Goal: Task Accomplishment & Management: Complete application form

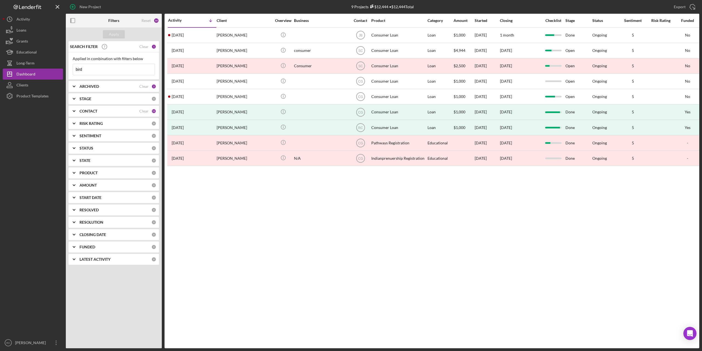
drag, startPoint x: 86, startPoint y: 71, endPoint x: 66, endPoint y: 68, distance: 20.0
click at [66, 68] on div "SEARCH FILTER Clear 1 Applied in combination with filters below bird Icon/Menu …" at bounding box center [114, 155] width 96 height 228
type input "victoria"
click at [119, 33] on button "Apply" at bounding box center [114, 34] width 22 height 8
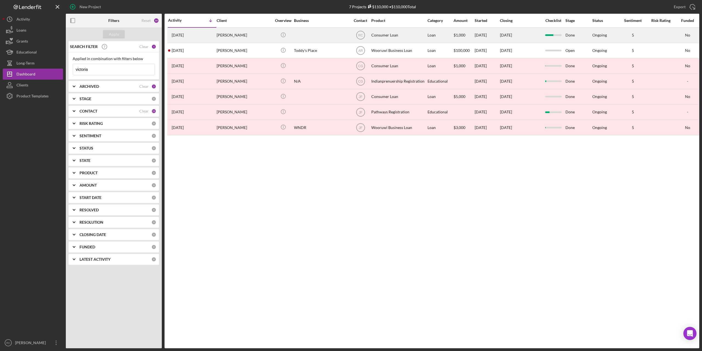
click at [237, 35] on div "[PERSON_NAME]" at bounding box center [244, 35] width 55 height 15
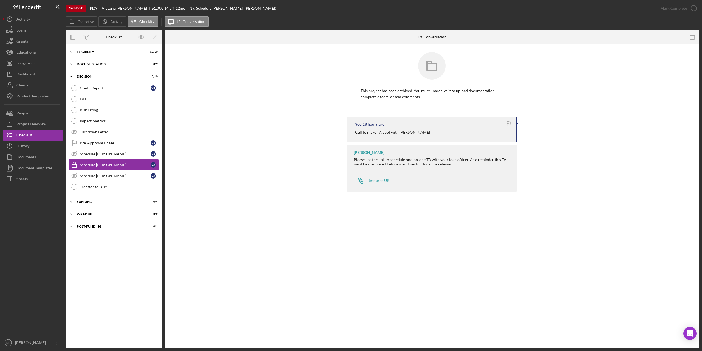
click at [89, 163] on div "Schedule [PERSON_NAME]" at bounding box center [115, 165] width 71 height 4
click at [19, 19] on div "Activity" at bounding box center [22, 20] width 13 height 12
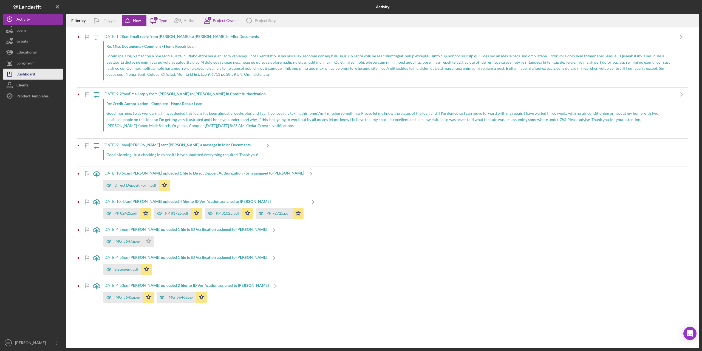
click at [25, 72] on div "Dashboard" at bounding box center [25, 75] width 19 height 12
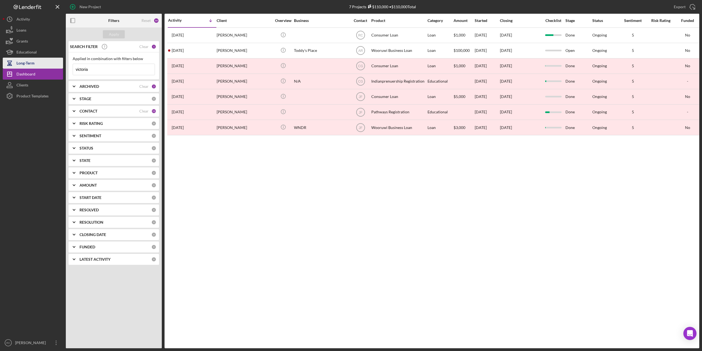
drag, startPoint x: 100, startPoint y: 68, endPoint x: 31, endPoint y: 61, distance: 69.5
click at [31, 61] on div "New Project 7 Projects $110,000 • $110,000 Total victoria Export Icon/Export Fi…" at bounding box center [351, 174] width 697 height 348
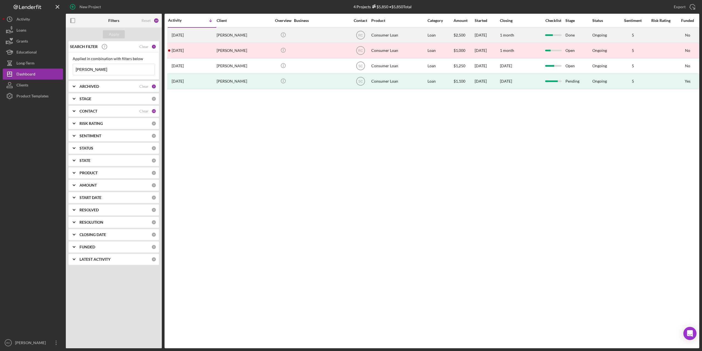
type input "[PERSON_NAME]"
click at [238, 33] on div "[PERSON_NAME]" at bounding box center [244, 35] width 55 height 15
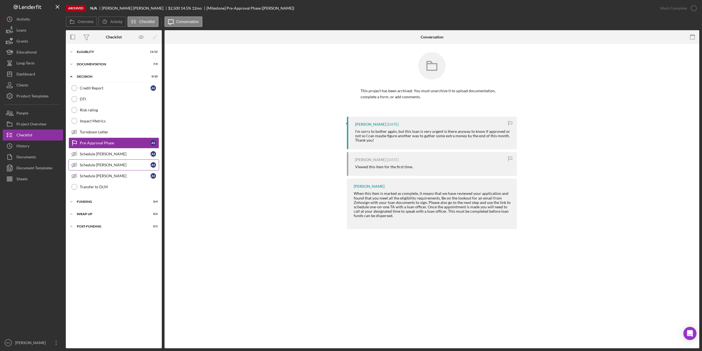
click at [106, 166] on div "Schedule [PERSON_NAME]" at bounding box center [115, 165] width 71 height 4
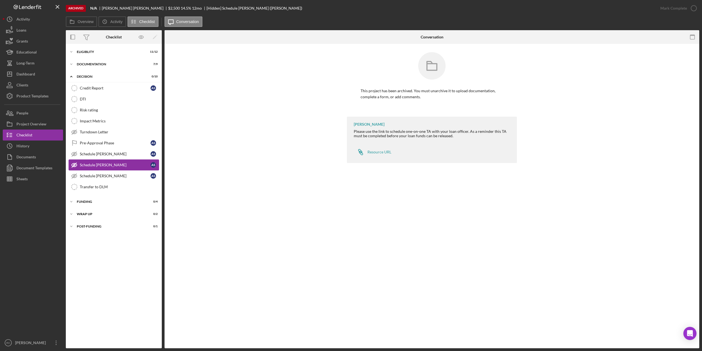
click at [109, 163] on div "Schedule [PERSON_NAME]" at bounding box center [115, 165] width 71 height 4
click at [39, 124] on div "Project Overview" at bounding box center [31, 124] width 30 height 12
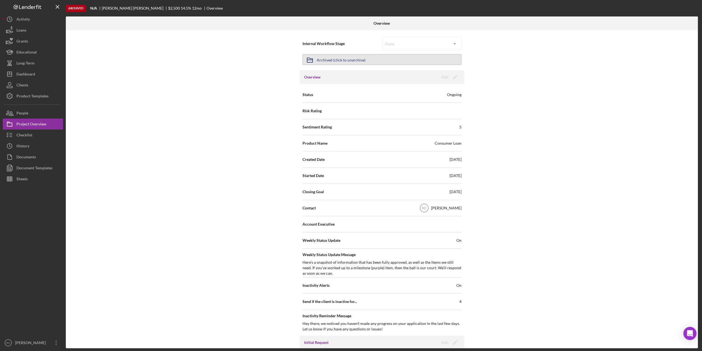
click at [338, 57] on div "Archived (click to unarchive)" at bounding box center [341, 60] width 49 height 10
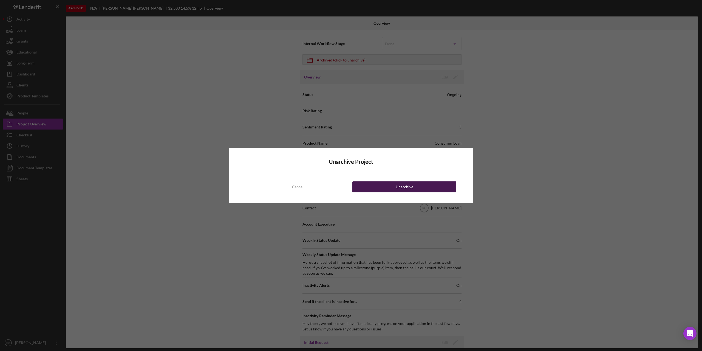
click at [417, 187] on button "Unarchive" at bounding box center [404, 186] width 104 height 11
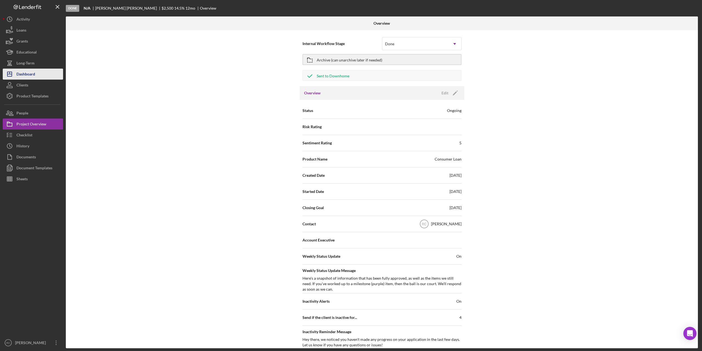
drag, startPoint x: 32, startPoint y: 74, endPoint x: 60, endPoint y: 82, distance: 29.6
click at [32, 74] on div "Dashboard" at bounding box center [25, 75] width 19 height 12
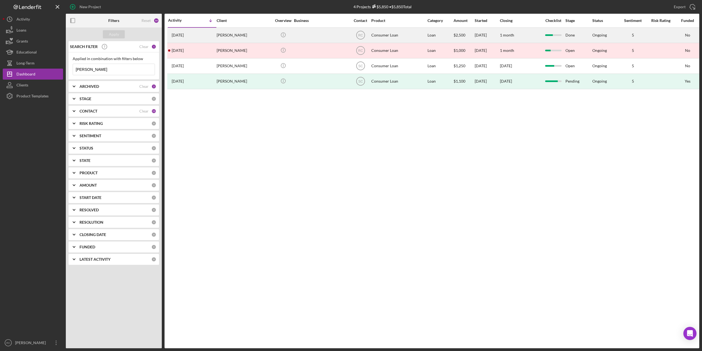
click at [244, 33] on div "[PERSON_NAME]" at bounding box center [244, 35] width 55 height 15
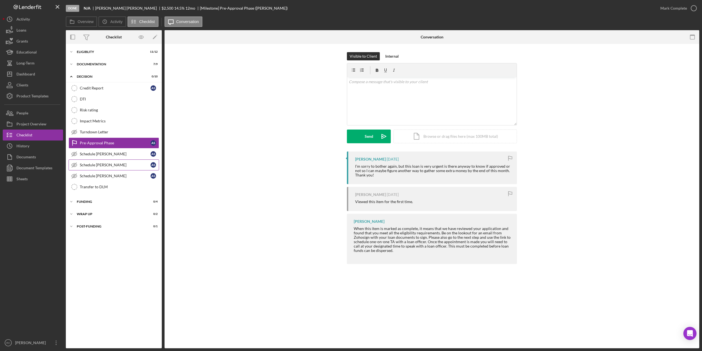
click at [105, 166] on div "Schedule [PERSON_NAME]" at bounding box center [115, 165] width 71 height 4
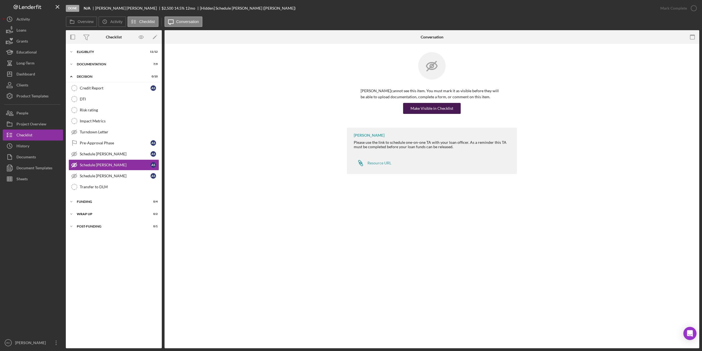
click at [445, 107] on div "Make Visible in Checklist" at bounding box center [432, 108] width 43 height 11
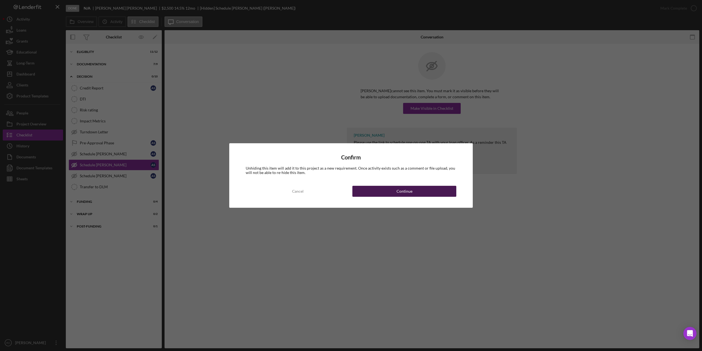
click at [417, 193] on button "Continue" at bounding box center [404, 191] width 104 height 11
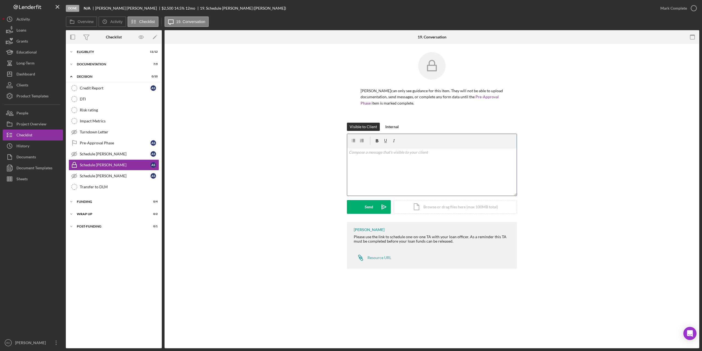
click at [391, 152] on p at bounding box center [432, 152] width 166 height 6
click at [374, 206] on button "Send Icon/icon-invite-send" at bounding box center [369, 207] width 44 height 14
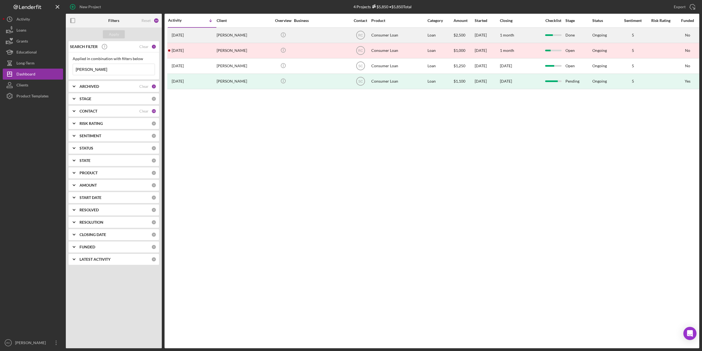
click at [184, 36] on time "[DATE]" at bounding box center [178, 35] width 12 height 4
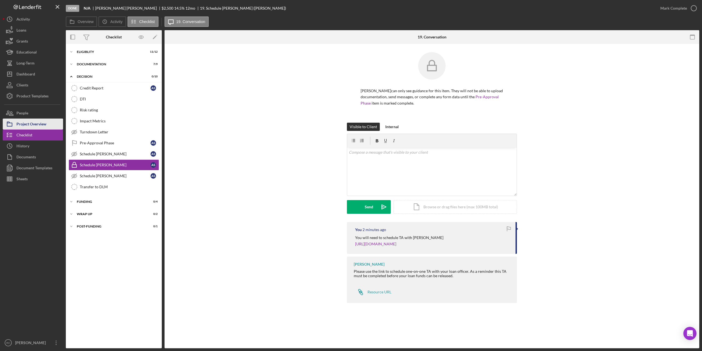
click at [39, 122] on div "Project Overview" at bounding box center [31, 124] width 30 height 12
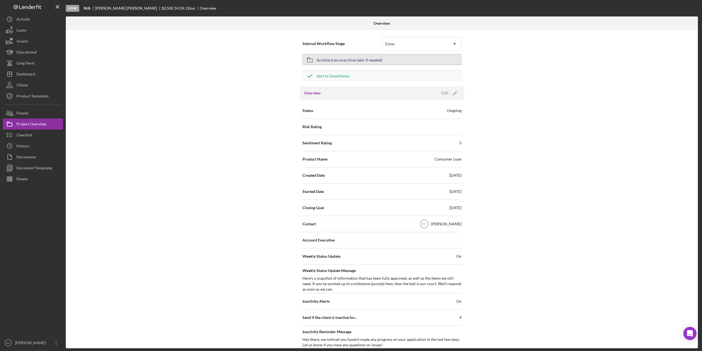
click at [364, 60] on div "Archive (can unarchive later if needed)" at bounding box center [350, 60] width 66 height 10
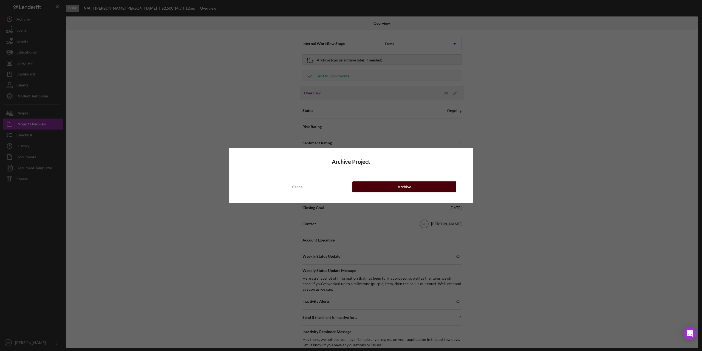
click at [403, 187] on div "Archive" at bounding box center [404, 186] width 13 height 11
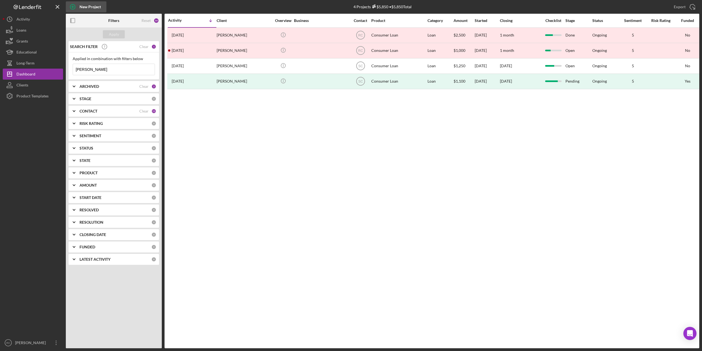
click at [80, 5] on div "New Project" at bounding box center [90, 6] width 21 height 11
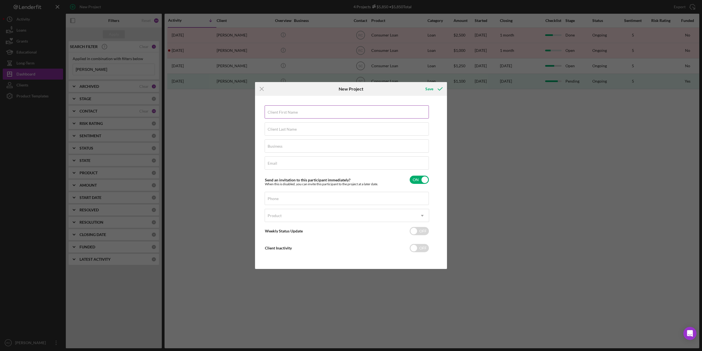
click at [306, 113] on input "Client First Name" at bounding box center [347, 111] width 164 height 13
type input "c"
type input "Carson"
type input "Funmaker"
click at [299, 146] on input "Business" at bounding box center [347, 145] width 164 height 13
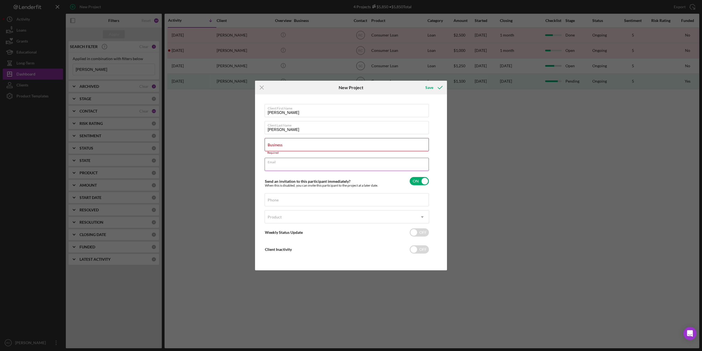
click at [279, 164] on div "Email Required" at bounding box center [347, 165] width 165 height 14
click at [281, 146] on div "Business Required" at bounding box center [347, 146] width 165 height 16
type input "FNCF"
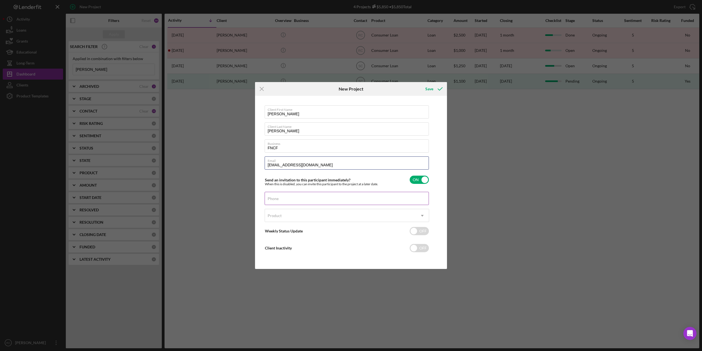
type input "cwfunmaker@yahoo.com"
click at [280, 197] on div "Phone" at bounding box center [347, 199] width 165 height 14
type input "(608) 583-1195"
click at [286, 216] on div "Product" at bounding box center [340, 215] width 151 height 13
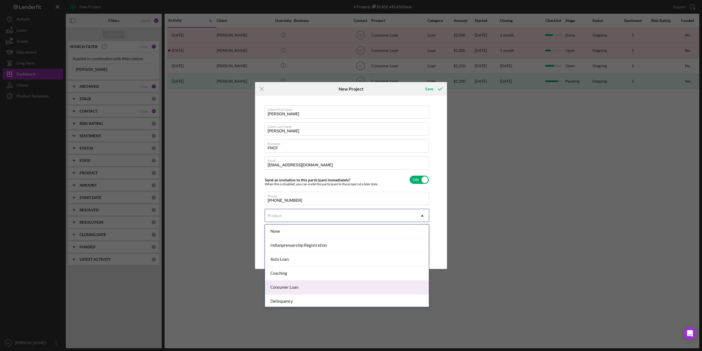
click at [289, 287] on div "Consumer Loan" at bounding box center [347, 287] width 164 height 14
checkbox input "true"
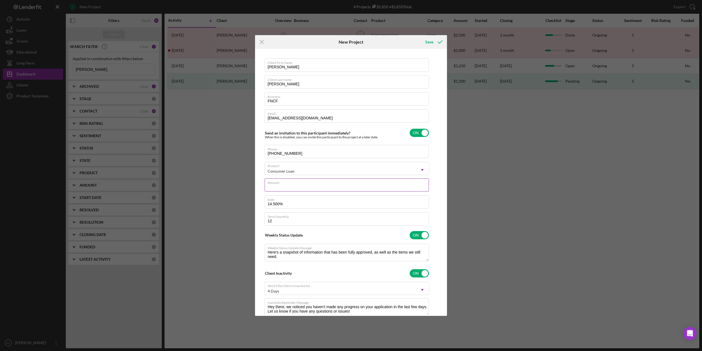
click at [281, 186] on input "Amount" at bounding box center [347, 184] width 164 height 13
type input "$2"
type textarea "Here's a snapshot of information that has been fully approved, as well as the i…"
type input "$25"
type textarea "Here's a snapshot of information that has been fully approved, as well as the i…"
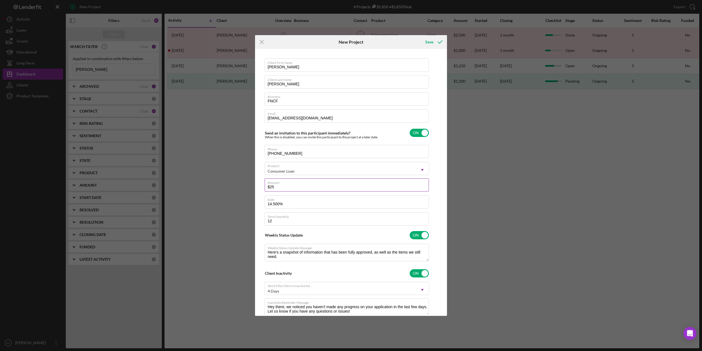
type input "$250"
type textarea "Here's a snapshot of information that has been fully approved, as well as the i…"
type input "$2,500"
type textarea "Here's a snapshot of information that has been fully approved, as well as the i…"
type input "$2,500"
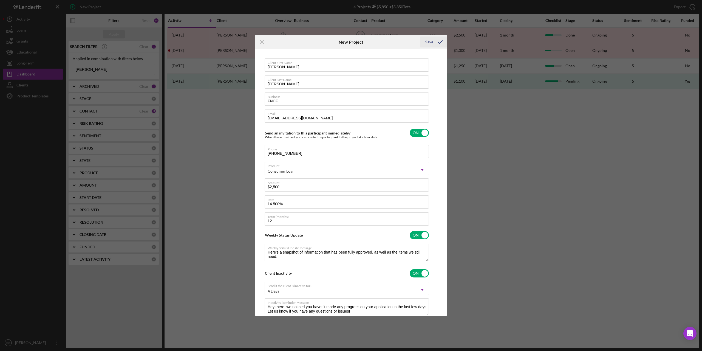
click at [429, 39] on div "Save" at bounding box center [429, 41] width 8 height 11
type textarea "Here's a snapshot of information that has been fully approved, as well as the i…"
checkbox input "false"
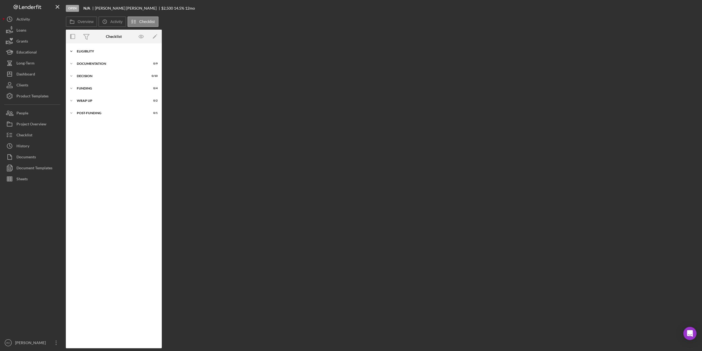
click at [92, 50] on div "Eligiblity" at bounding box center [116, 51] width 78 height 3
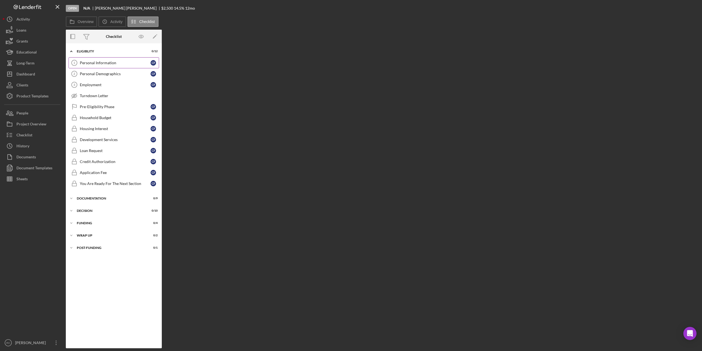
click at [103, 64] on div "Personal Information" at bounding box center [115, 63] width 71 height 4
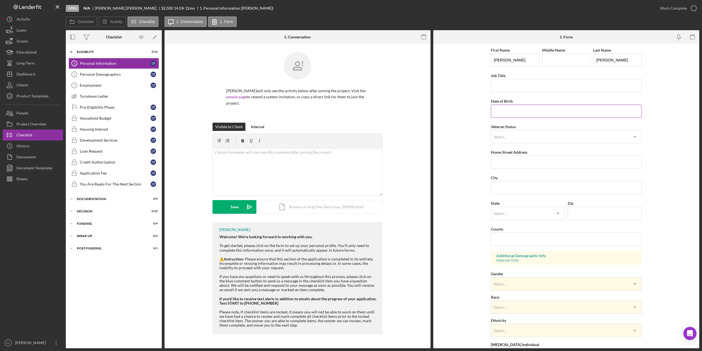
click at [507, 112] on input "Date of Birth" at bounding box center [566, 111] width 151 height 13
click at [508, 112] on input "Date of Birth" at bounding box center [566, 111] width 151 height 13
type input "10/10/1956"
click at [520, 135] on div "Select..." at bounding box center [559, 137] width 137 height 13
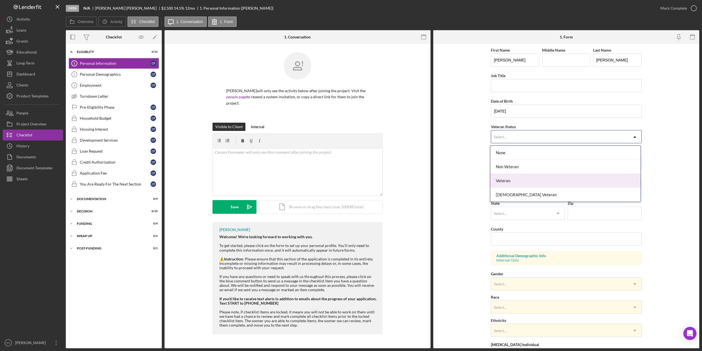
click at [516, 181] on div "Veteran" at bounding box center [565, 181] width 150 height 14
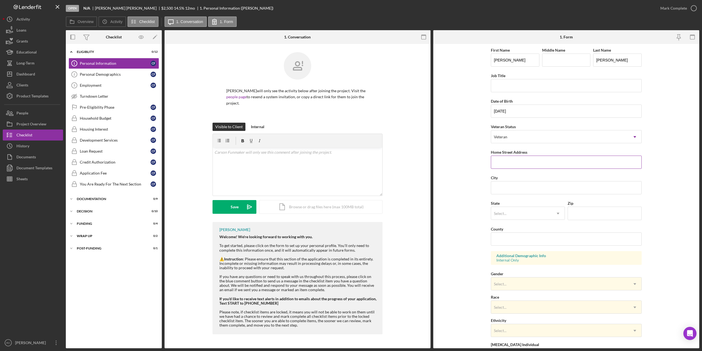
click at [512, 164] on input "Home Street Address" at bounding box center [566, 162] width 151 height 13
click at [508, 159] on input "Home Street Address" at bounding box center [566, 162] width 151 height 13
type input "517 Sime Ave # 3"
type input "Tomah"
type input "54660"
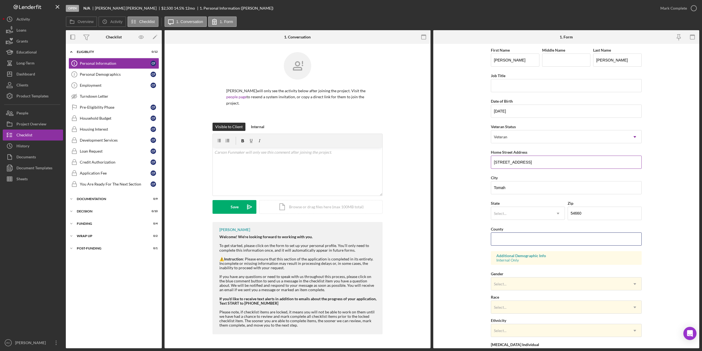
type input "Wisconsin"
type input "w"
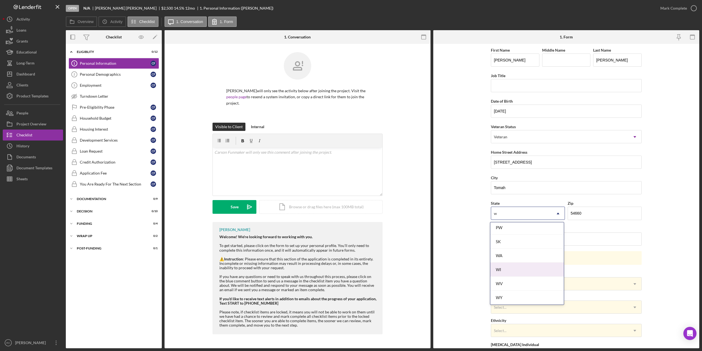
click at [498, 267] on div "WI" at bounding box center [527, 270] width 74 height 14
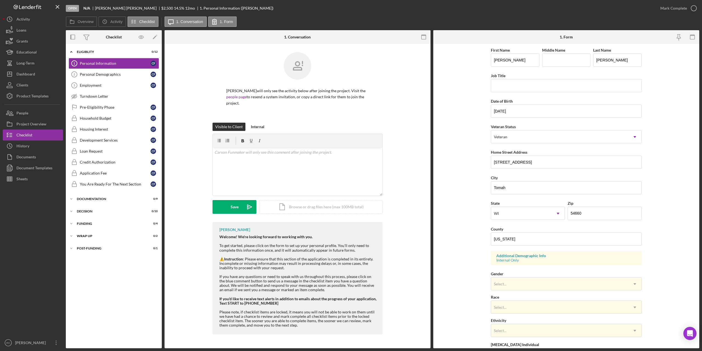
scroll to position [62, 0]
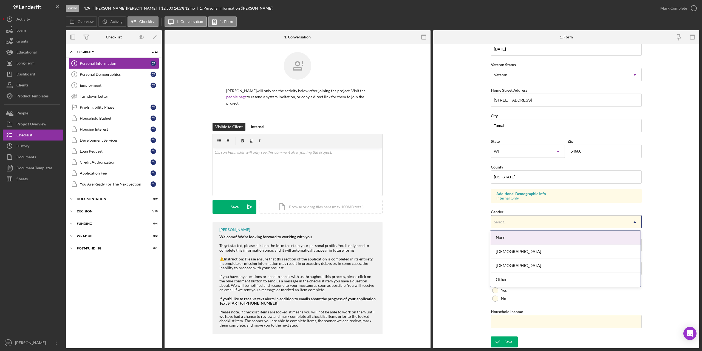
click at [535, 219] on div "Select..." at bounding box center [559, 222] width 137 height 13
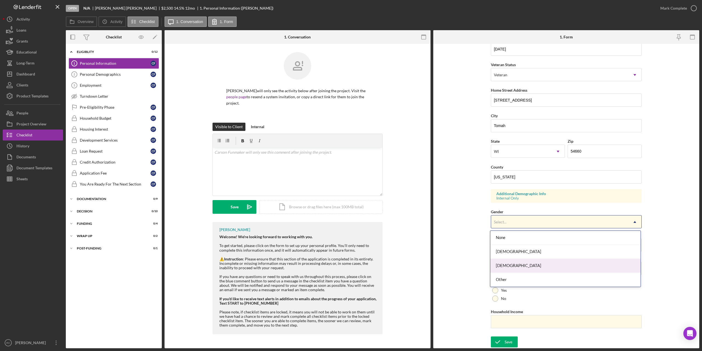
click at [529, 266] on div "Male" at bounding box center [565, 266] width 150 height 14
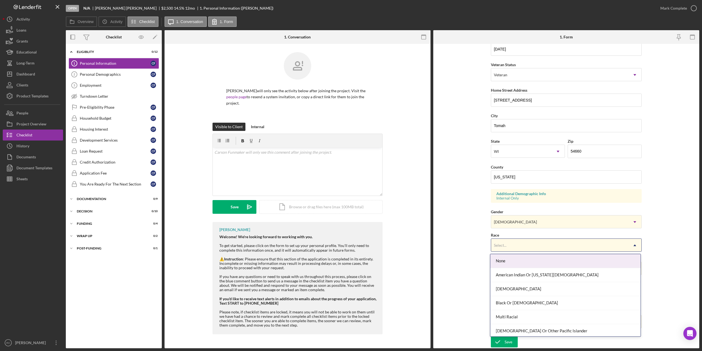
click at [527, 246] on div "Select..." at bounding box center [559, 245] width 137 height 13
click at [534, 276] on div "American Indian Or Alaska Native" at bounding box center [565, 275] width 150 height 14
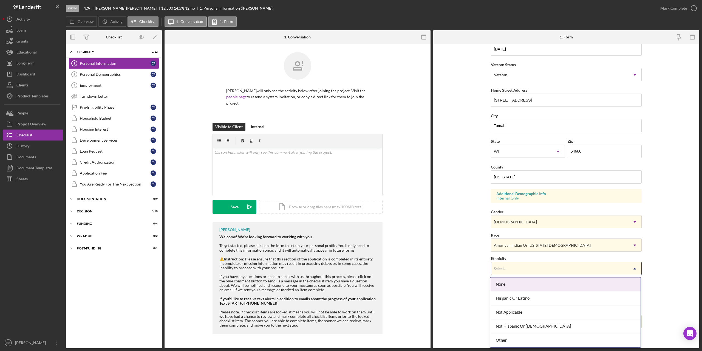
click at [530, 270] on div "Select..." at bounding box center [559, 268] width 137 height 13
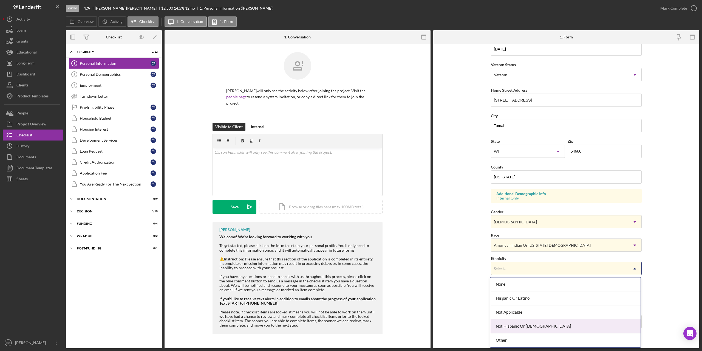
click at [528, 328] on div "Not Hispanic Or Latino" at bounding box center [565, 326] width 150 height 14
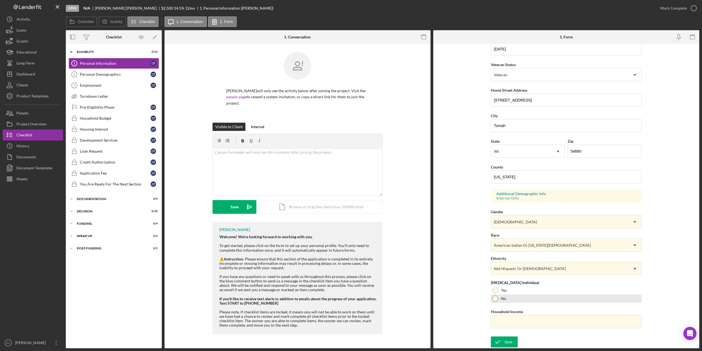
click at [495, 298] on div at bounding box center [495, 298] width 6 height 6
click at [502, 323] on input "Household Income" at bounding box center [566, 321] width 151 height 13
type input "$60,000"
click at [510, 345] on div "Save" at bounding box center [509, 341] width 8 height 11
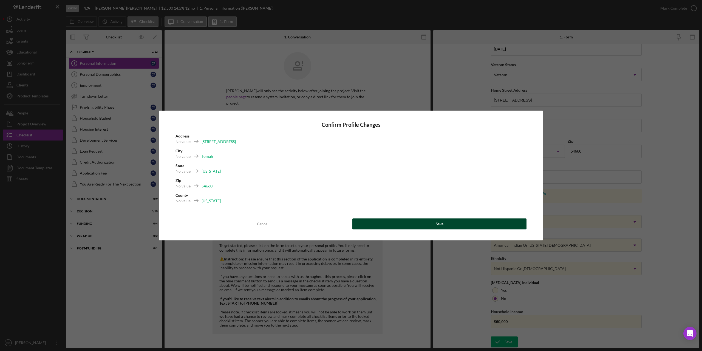
click at [447, 225] on button "Save" at bounding box center [439, 223] width 174 height 11
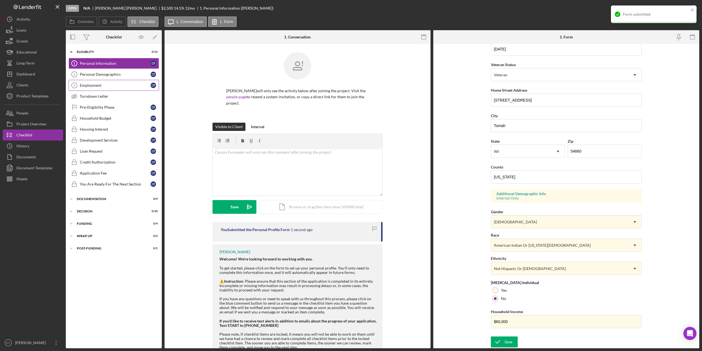
drag, startPoint x: 94, startPoint y: 74, endPoint x: 129, endPoint y: 80, distance: 35.9
click at [94, 74] on div "Personal Demographics" at bounding box center [115, 74] width 71 height 4
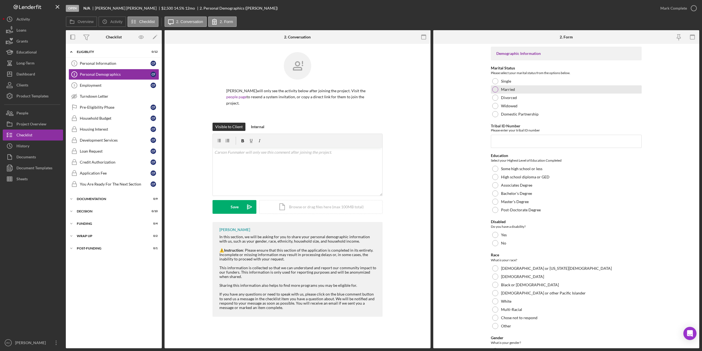
click at [494, 90] on div at bounding box center [495, 89] width 6 height 6
click at [510, 139] on input "Tribal ID Number" at bounding box center [566, 141] width 151 height 13
click at [502, 144] on input "Tribal ID Number" at bounding box center [566, 141] width 151 height 13
type input "0839"
click at [495, 178] on div at bounding box center [495, 177] width 6 height 6
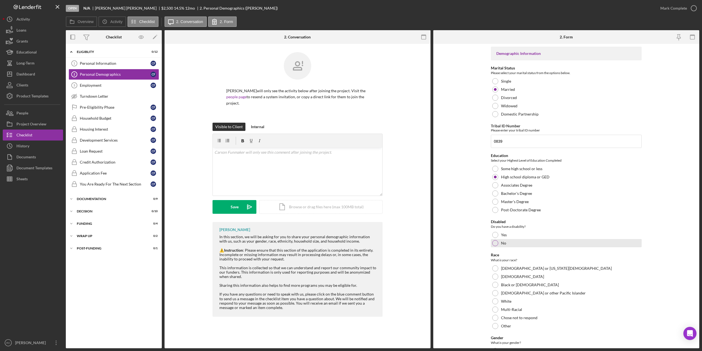
click at [495, 244] on div at bounding box center [495, 243] width 6 height 6
click at [496, 266] on div at bounding box center [495, 268] width 6 height 6
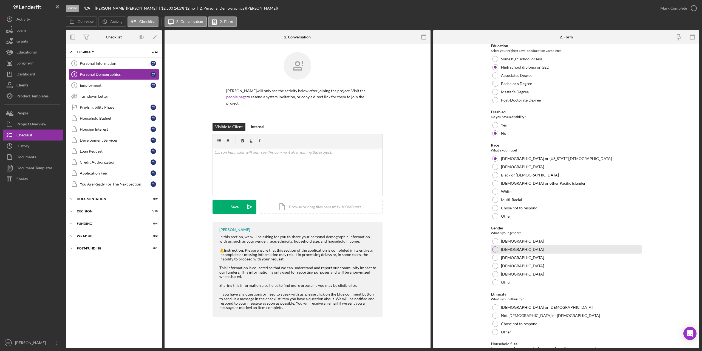
click at [495, 250] on div at bounding box center [495, 249] width 6 height 6
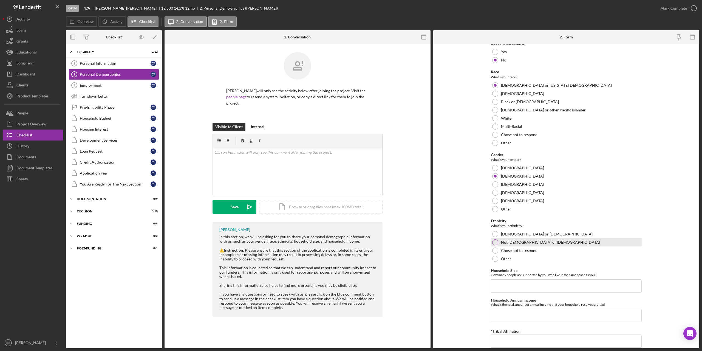
click at [494, 242] on div at bounding box center [495, 242] width 6 height 6
click at [521, 287] on input "Household Size" at bounding box center [566, 285] width 151 height 13
type input "1"
type input "$60,000"
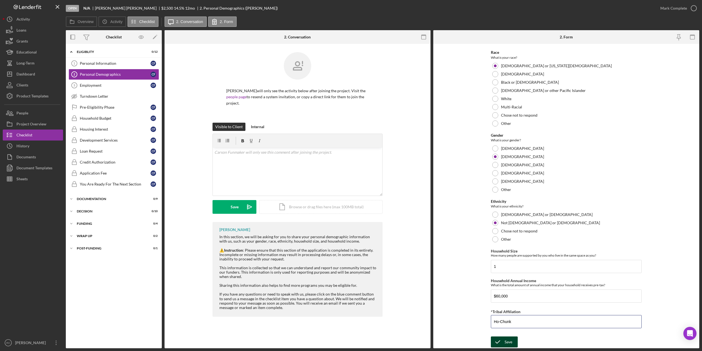
type input "Ho-Chunk"
click at [510, 340] on div "Save" at bounding box center [509, 341] width 8 height 11
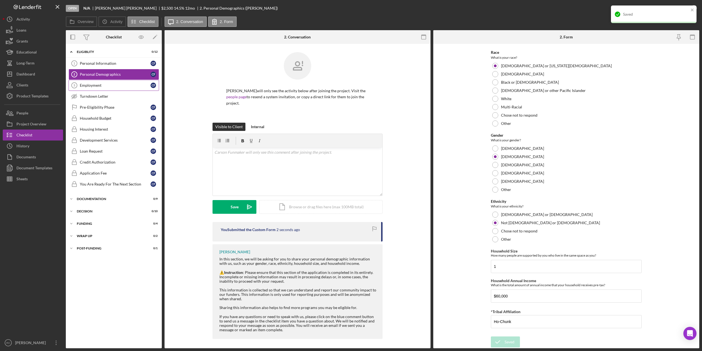
click at [95, 84] on div "Employment" at bounding box center [115, 85] width 71 height 4
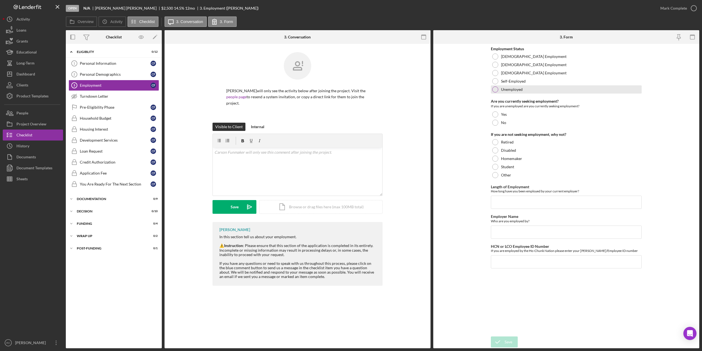
click at [496, 88] on div at bounding box center [495, 89] width 6 height 6
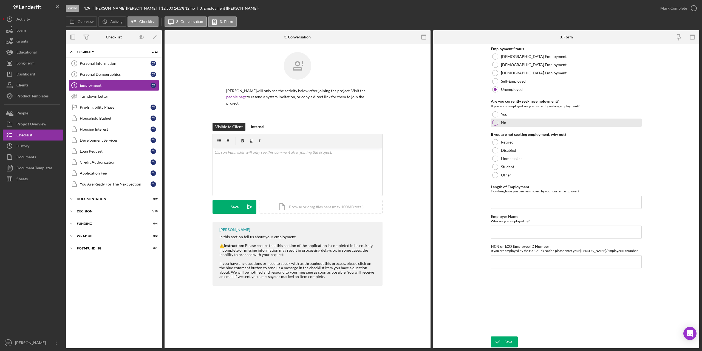
click at [497, 124] on div at bounding box center [495, 123] width 6 height 6
click at [495, 143] on div at bounding box center [495, 142] width 6 height 6
click at [506, 344] on div "Save" at bounding box center [509, 341] width 8 height 11
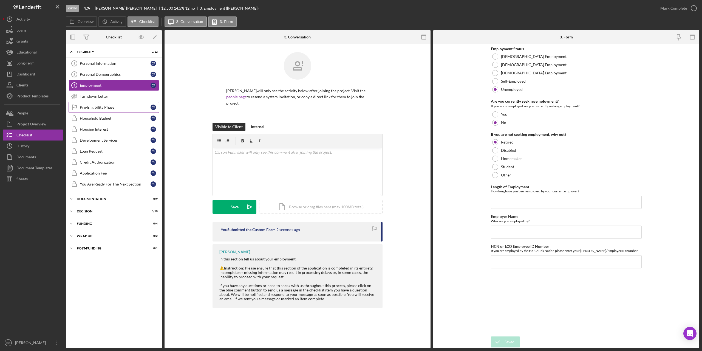
click at [100, 106] on div "Pre-Eligibility Phase" at bounding box center [115, 107] width 71 height 4
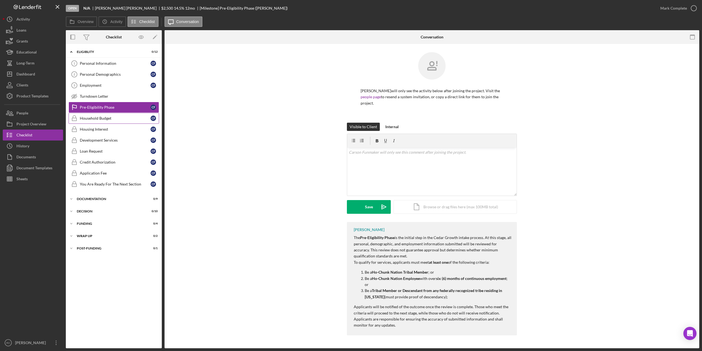
click at [101, 117] on div "Household Budget" at bounding box center [115, 118] width 71 height 4
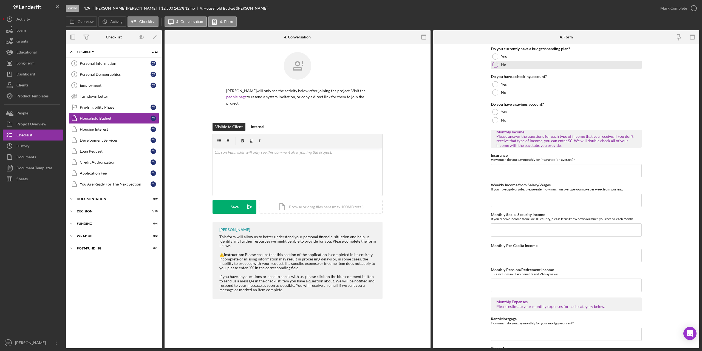
click at [494, 64] on div at bounding box center [495, 65] width 6 height 6
click at [494, 84] on div at bounding box center [495, 84] width 6 height 6
click at [495, 112] on div at bounding box center [495, 112] width 6 height 6
click at [514, 231] on input "Monthly Social Security Income" at bounding box center [566, 229] width 151 height 13
type input "$709"
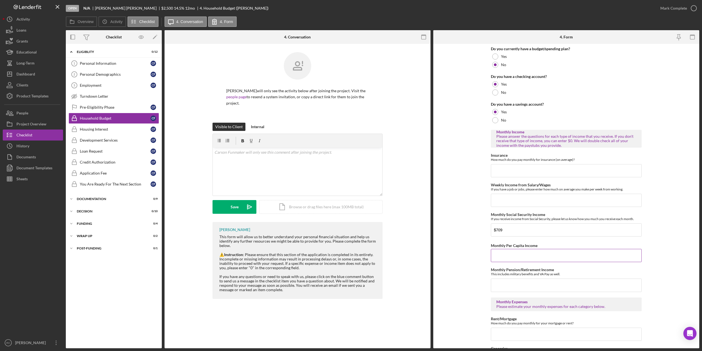
drag, startPoint x: 521, startPoint y: 254, endPoint x: 521, endPoint y: 257, distance: 3.1
click at [521, 254] on input "Monthly Per Capita Income" at bounding box center [566, 255] width 151 height 13
type input "$1,000"
click at [510, 283] on input "Monthly Pension/Retirement Income" at bounding box center [566, 284] width 151 height 13
type input "$0"
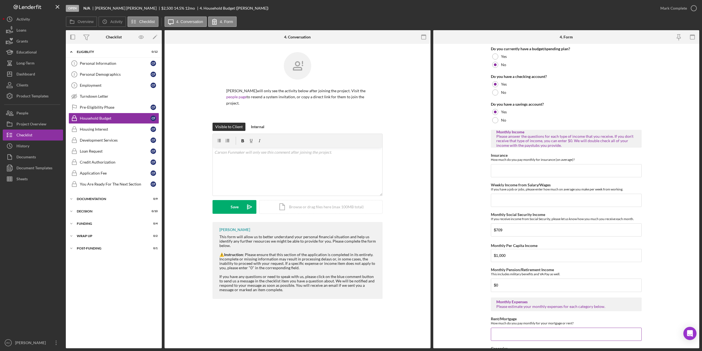
click at [505, 335] on input "Rent/Mortgage" at bounding box center [566, 334] width 151 height 13
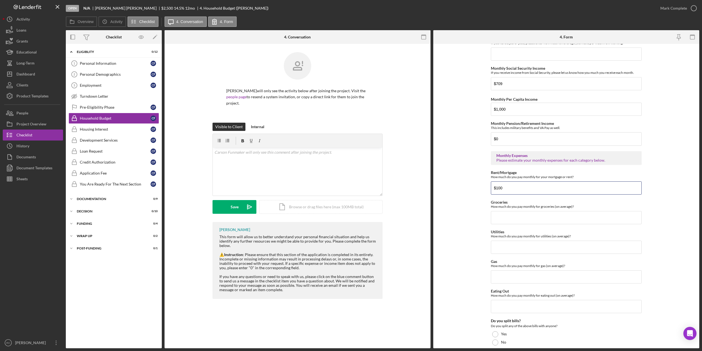
scroll to position [247, 0]
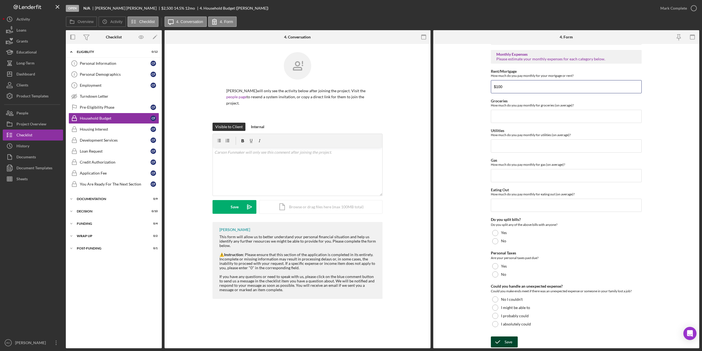
type input "$100"
click at [506, 337] on div "Save" at bounding box center [509, 341] width 8 height 11
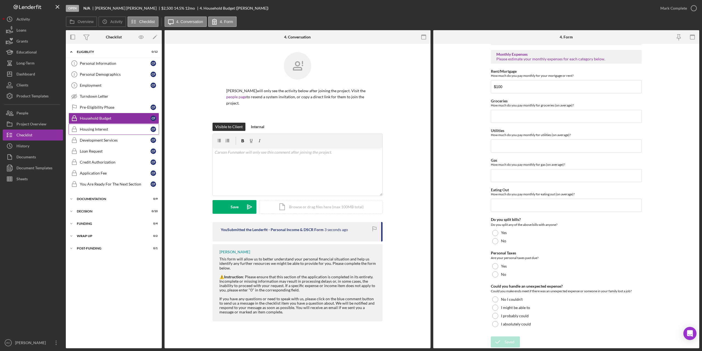
click at [104, 128] on div "Housing Interest" at bounding box center [115, 129] width 71 height 4
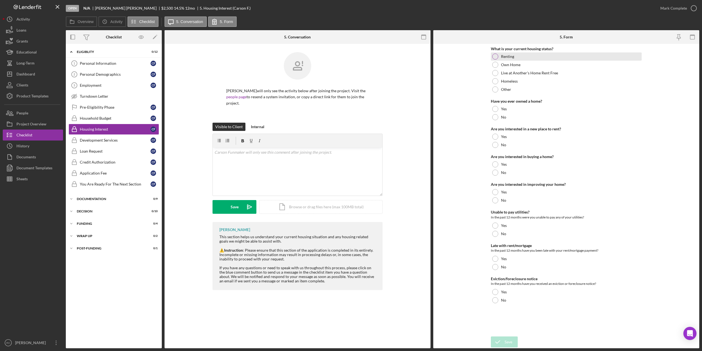
click at [496, 56] on div at bounding box center [495, 56] width 6 height 6
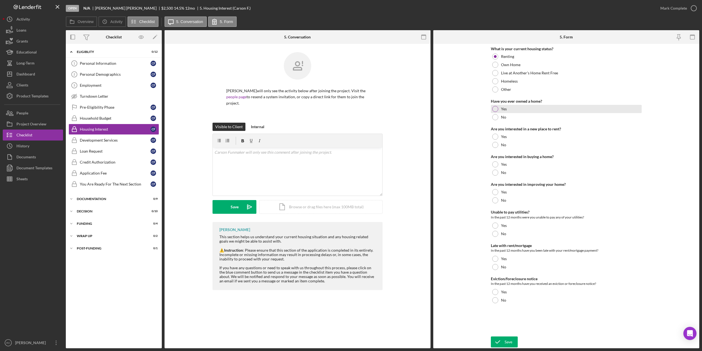
click at [495, 108] on div at bounding box center [495, 109] width 6 height 6
click at [495, 136] on div at bounding box center [495, 137] width 6 height 6
click at [497, 171] on div at bounding box center [495, 173] width 6 height 6
click at [495, 200] on div at bounding box center [495, 200] width 6 height 6
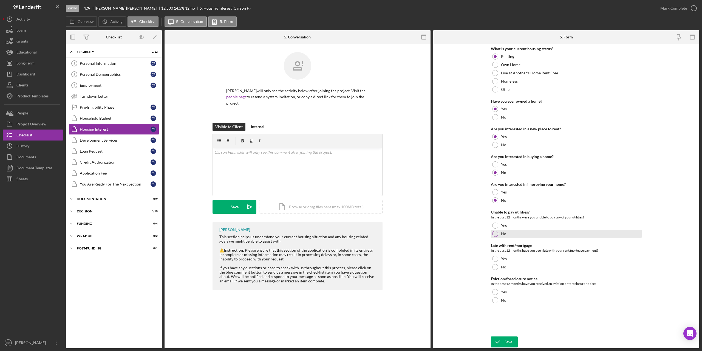
click at [496, 233] on div at bounding box center [495, 234] width 6 height 6
click at [496, 267] on div at bounding box center [495, 267] width 6 height 6
drag, startPoint x: 495, startPoint y: 297, endPoint x: 500, endPoint y: 308, distance: 12.8
click at [495, 297] on div "No" at bounding box center [566, 300] width 151 height 8
click at [505, 340] on div "Save" at bounding box center [509, 341] width 8 height 11
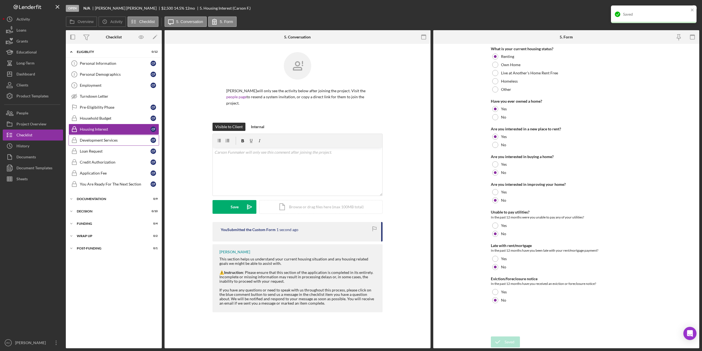
click at [96, 139] on div "Development Services" at bounding box center [115, 140] width 71 height 4
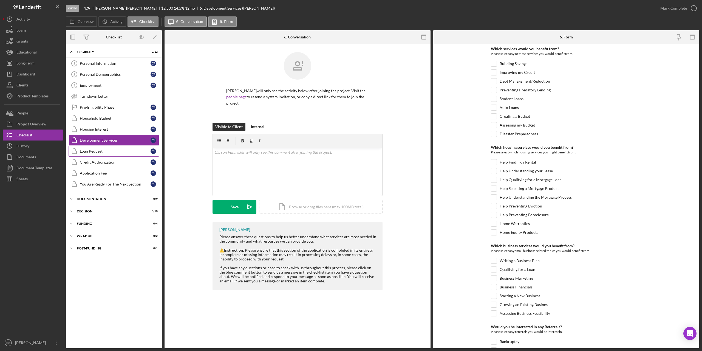
click at [90, 151] on div "Loan Request" at bounding box center [115, 151] width 71 height 4
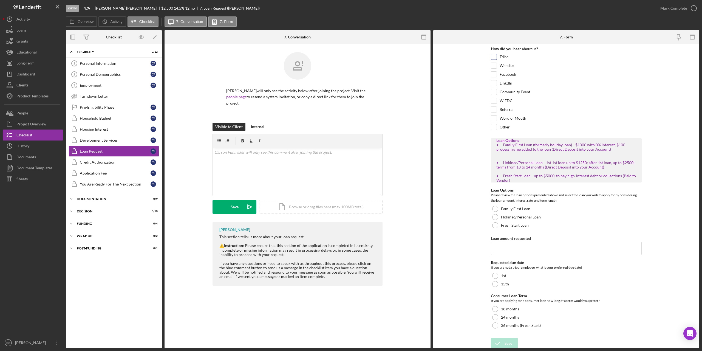
click at [492, 55] on input "Tribe" at bounding box center [493, 56] width 5 height 5
checkbox input "true"
click at [494, 218] on div at bounding box center [495, 217] width 6 height 6
click at [503, 245] on input "Loan amount requested" at bounding box center [566, 248] width 151 height 13
type input "2500"
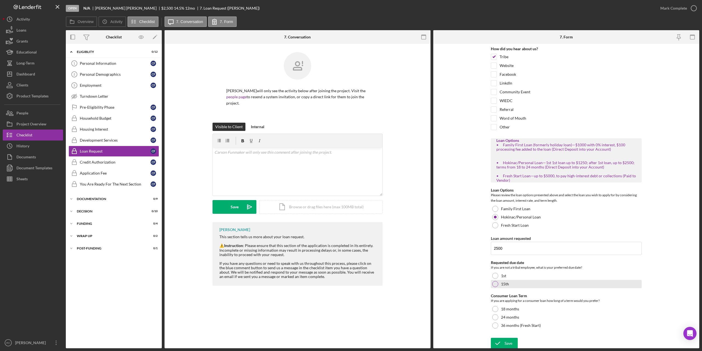
click at [496, 284] on div at bounding box center [495, 284] width 6 height 6
click at [494, 317] on div at bounding box center [495, 317] width 6 height 6
click at [507, 344] on div "Save" at bounding box center [509, 343] width 8 height 11
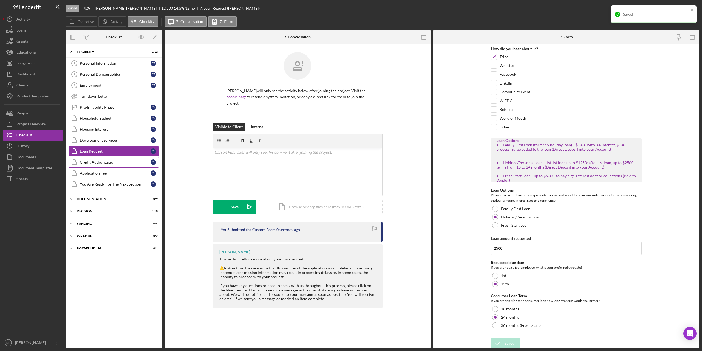
click at [100, 162] on div "Credit Authorization" at bounding box center [115, 162] width 71 height 4
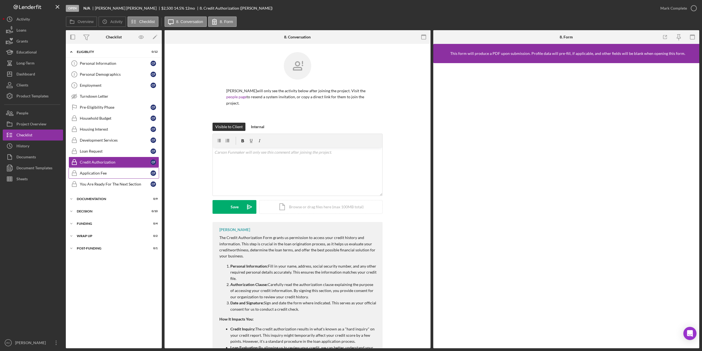
click at [81, 173] on div "Application Fee" at bounding box center [115, 173] width 71 height 4
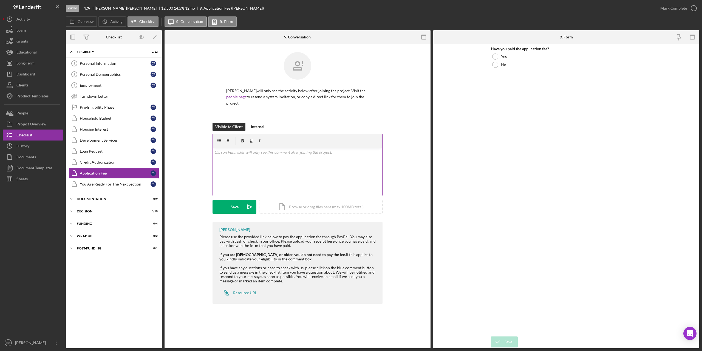
click at [251, 156] on div "v Color teal Color pink Remove color Add row above Add row below Add column bef…" at bounding box center [298, 172] width 170 height 48
click at [238, 204] on button "Save Icon/icon-invite-send" at bounding box center [235, 207] width 44 height 14
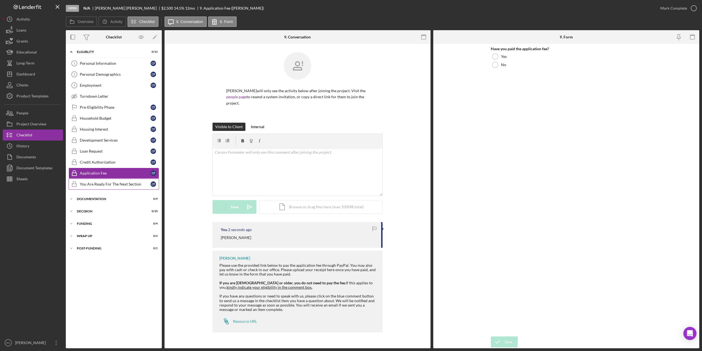
click at [101, 184] on div "You Are Ready For The Next Section" at bounding box center [115, 184] width 71 height 4
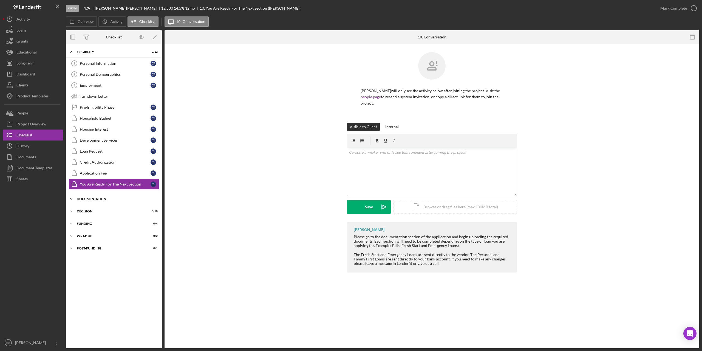
click at [97, 201] on div "Icon/Expander Documentation 0 / 9" at bounding box center [114, 198] width 96 height 11
